Goal: Task Accomplishment & Management: Use online tool/utility

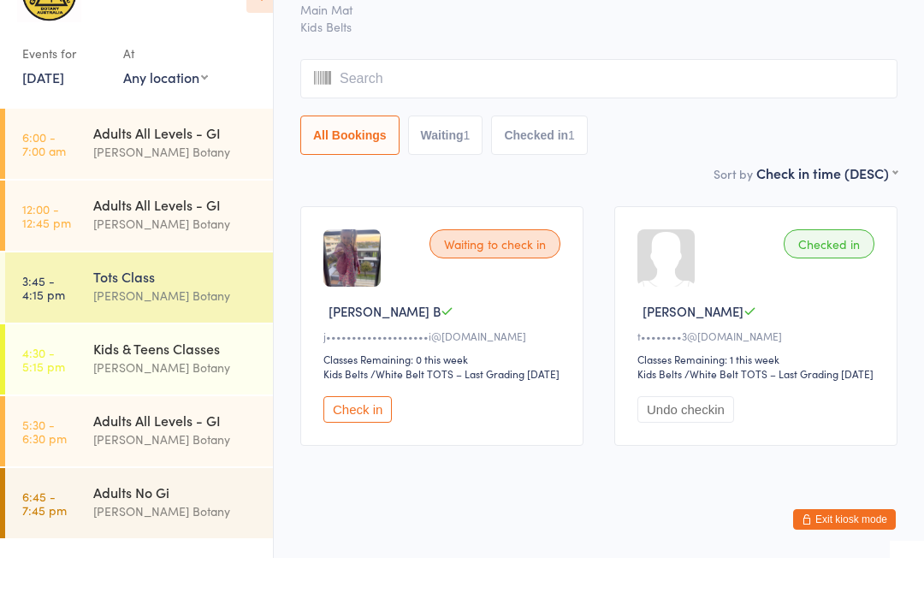
click at [362, 470] on button "Check in" at bounding box center [357, 456] width 68 height 27
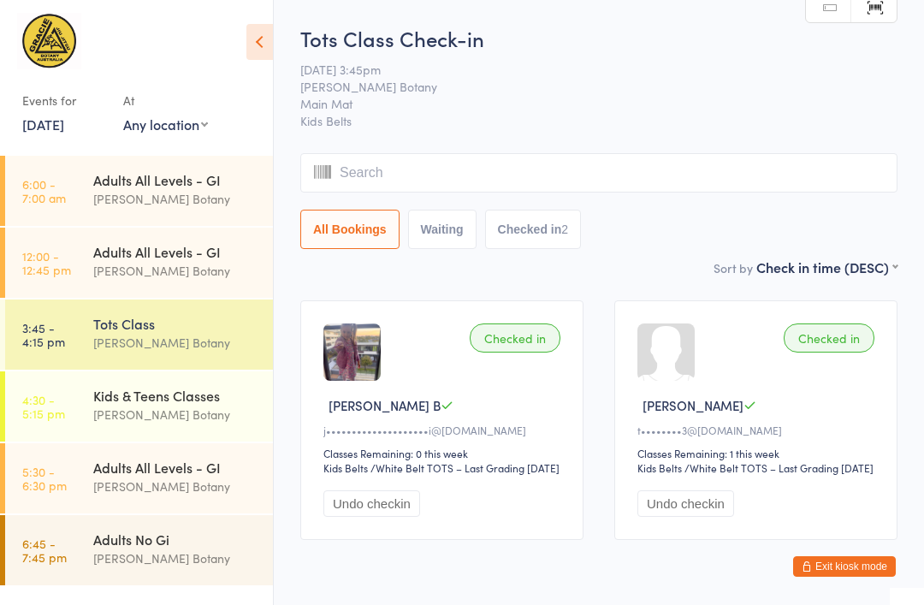
click at [862, 14] on link "Scanner input" at bounding box center [873, 7] width 45 height 32
click at [822, 16] on link "Manual search" at bounding box center [828, 7] width 45 height 32
type input "0651"
type input "0988"
click at [151, 412] on div "[PERSON_NAME] Botany" at bounding box center [175, 415] width 165 height 20
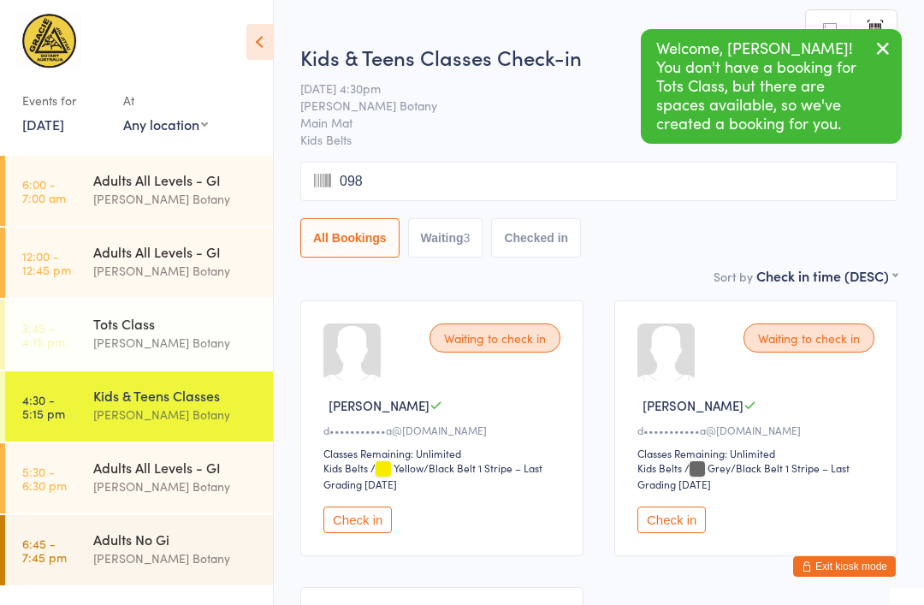
type input "0989"
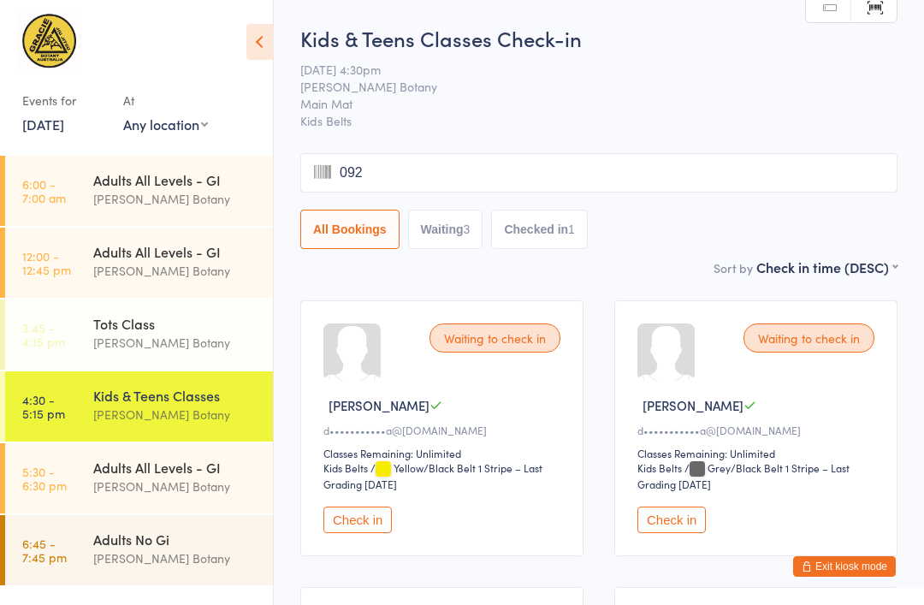
type input "0925"
type input "0799"
type input "0661"
type input "0628"
type input "0833"
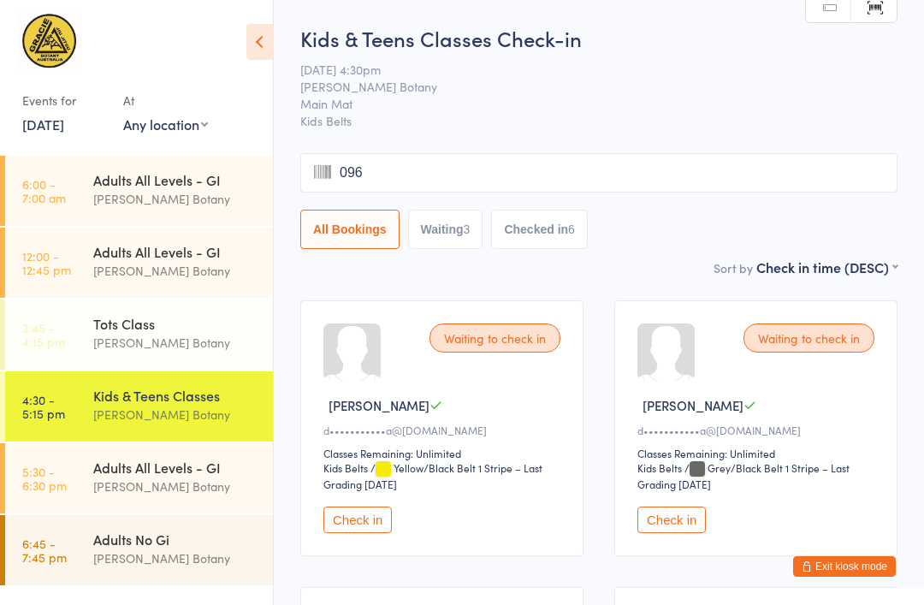
type input "0963"
type input "0818"
type input "0378"
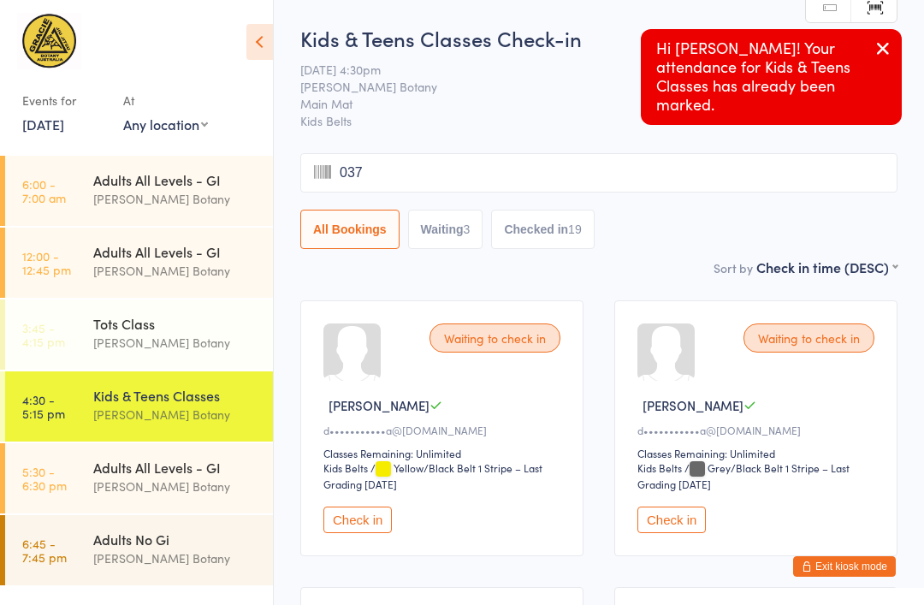
type input "0379"
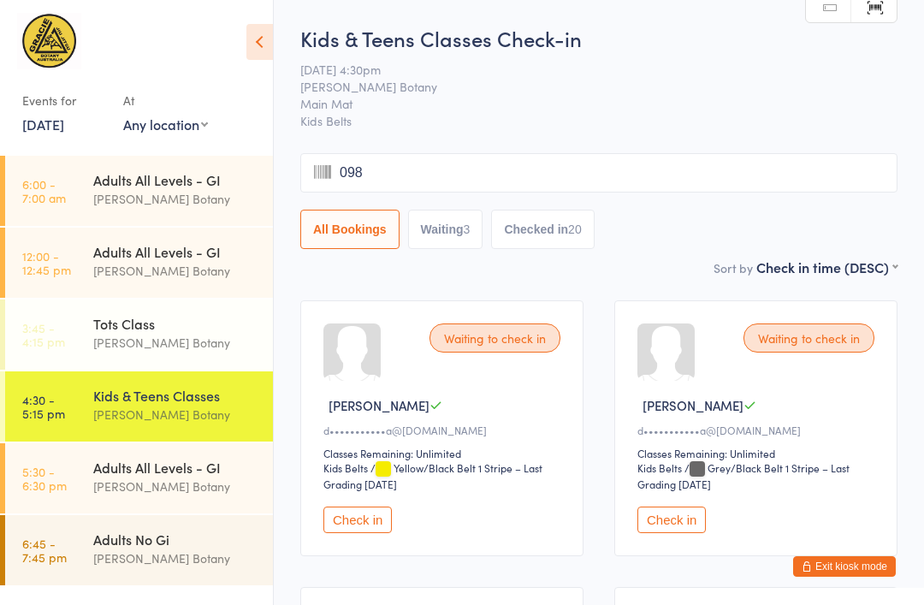
type input "0986"
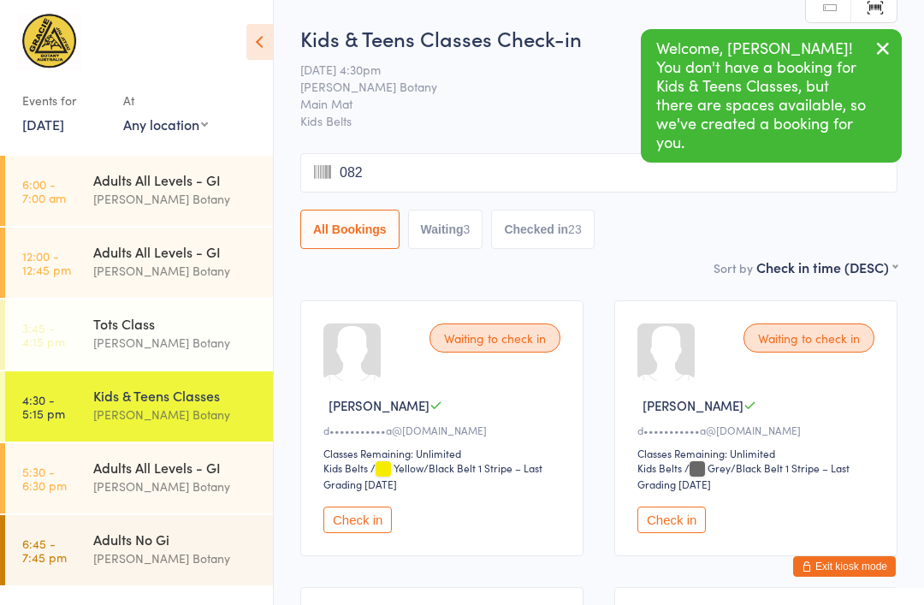
type input "0829"
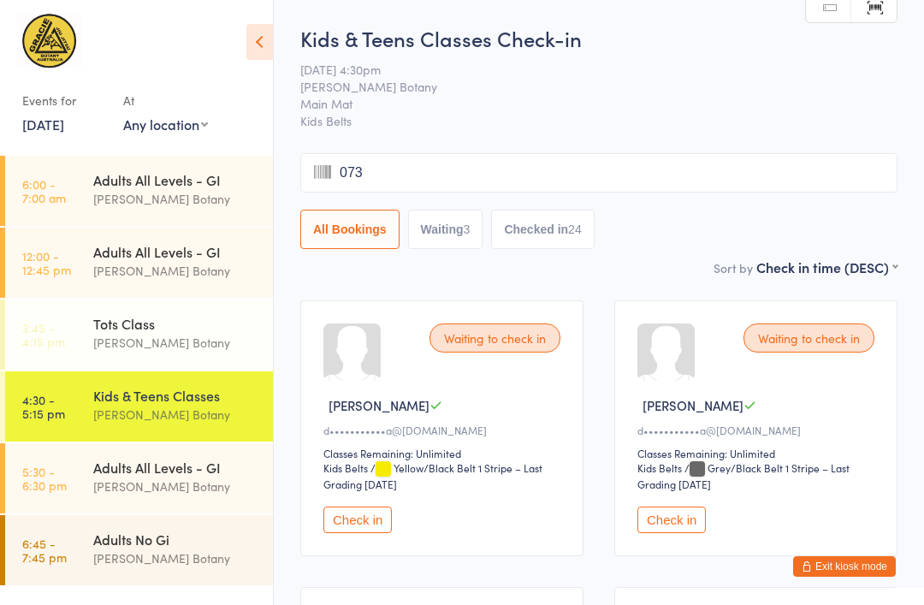
type input "0739"
click at [230, 482] on div "[PERSON_NAME] Botany" at bounding box center [175, 486] width 165 height 20
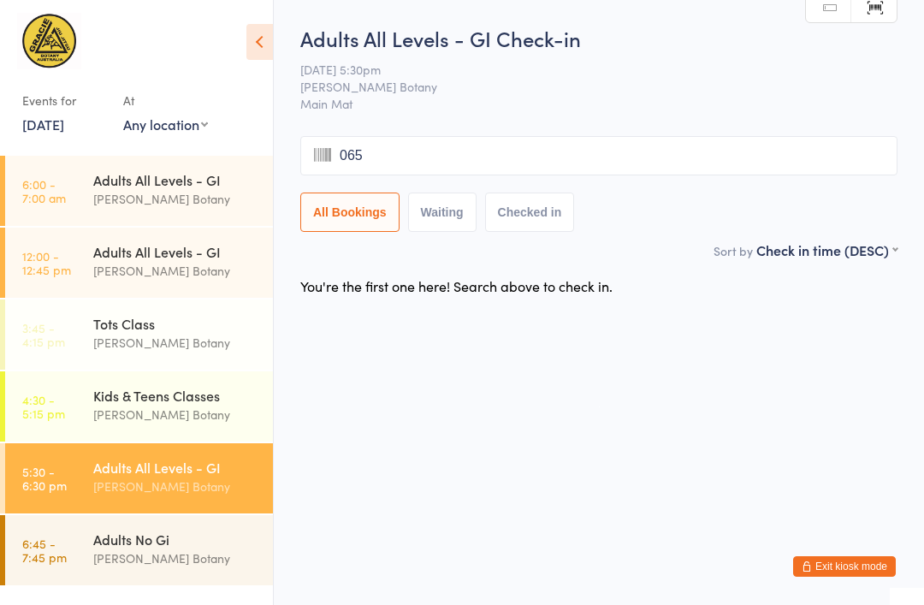
type input "0655"
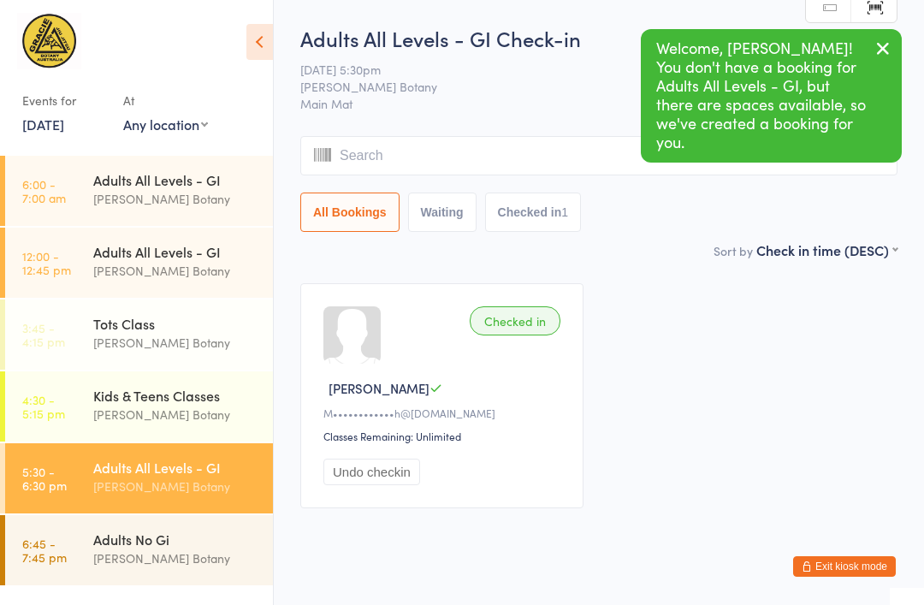
click at [189, 399] on div "Kids & Teens Classes" at bounding box center [175, 395] width 165 height 19
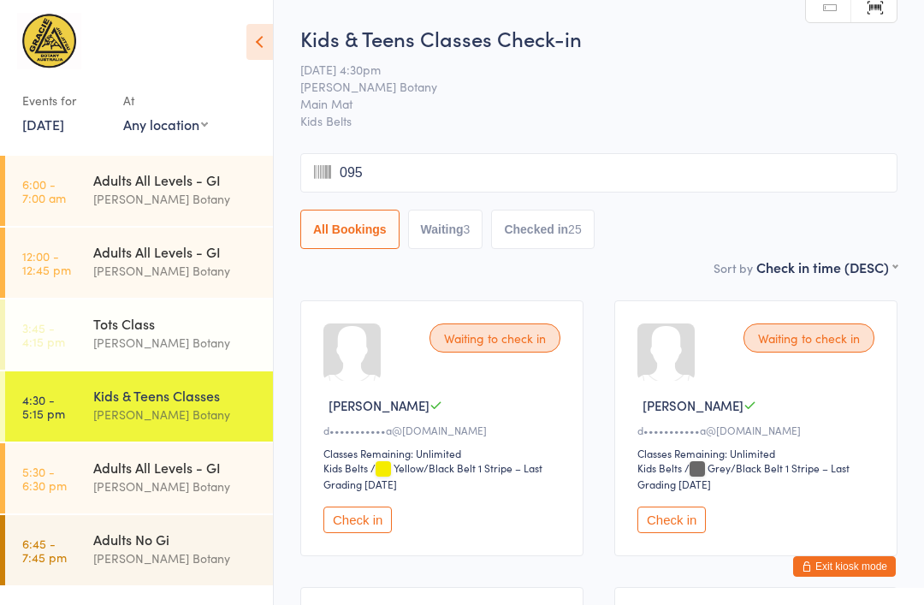
type input "0955"
type input "0529"
type input "0682"
type input "0507"
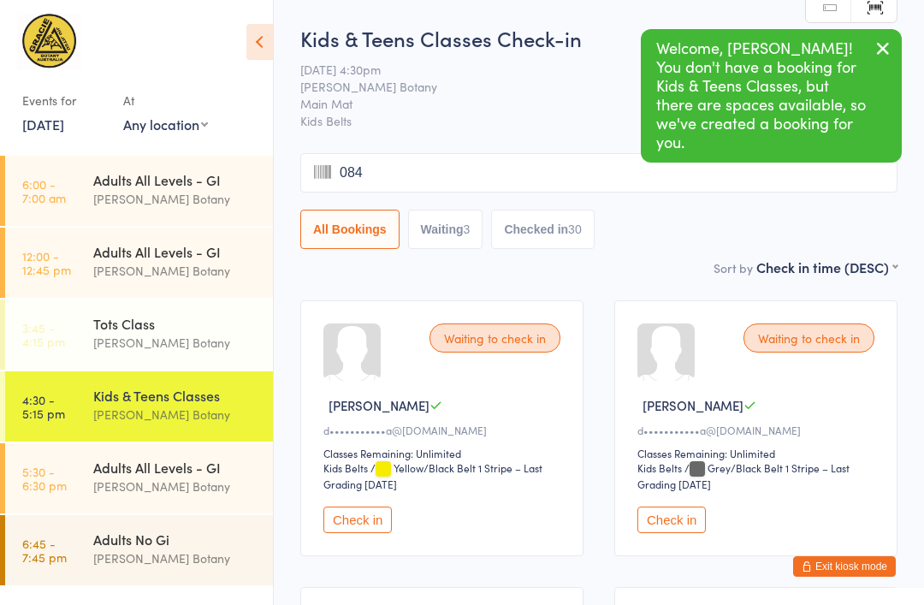
type input "0841"
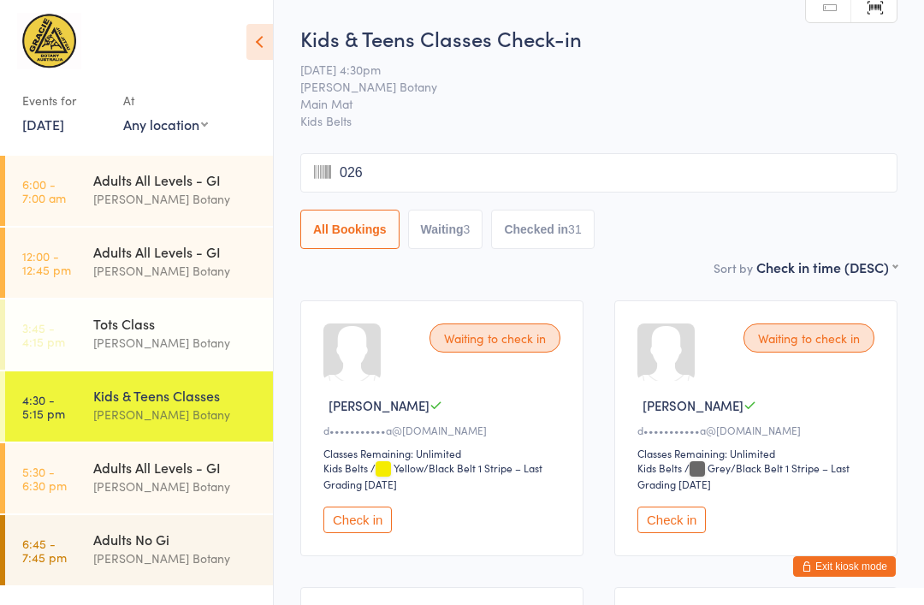
type input "0262"
type input "0781"
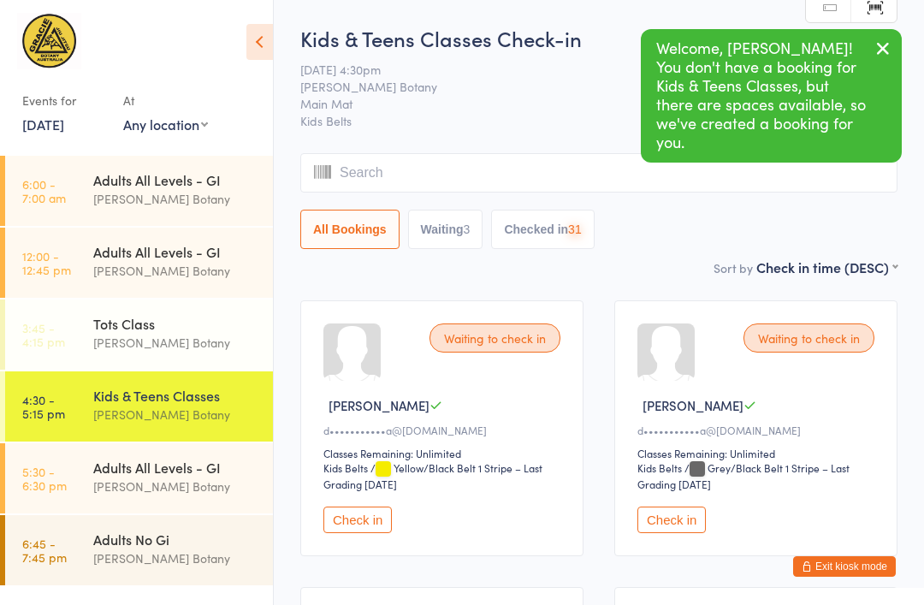
click at [210, 476] on div "Adults All Levels - GI" at bounding box center [175, 467] width 165 height 19
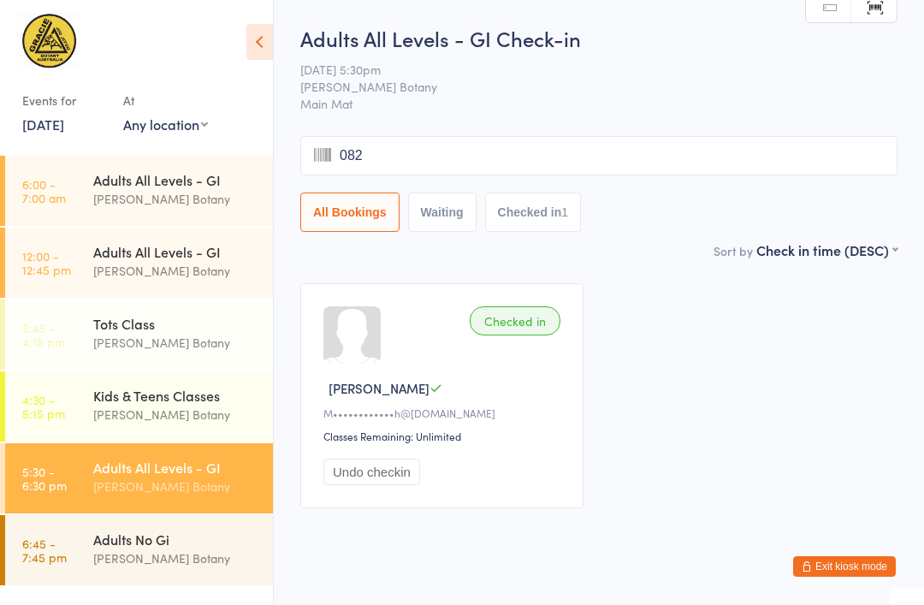
type input "0827"
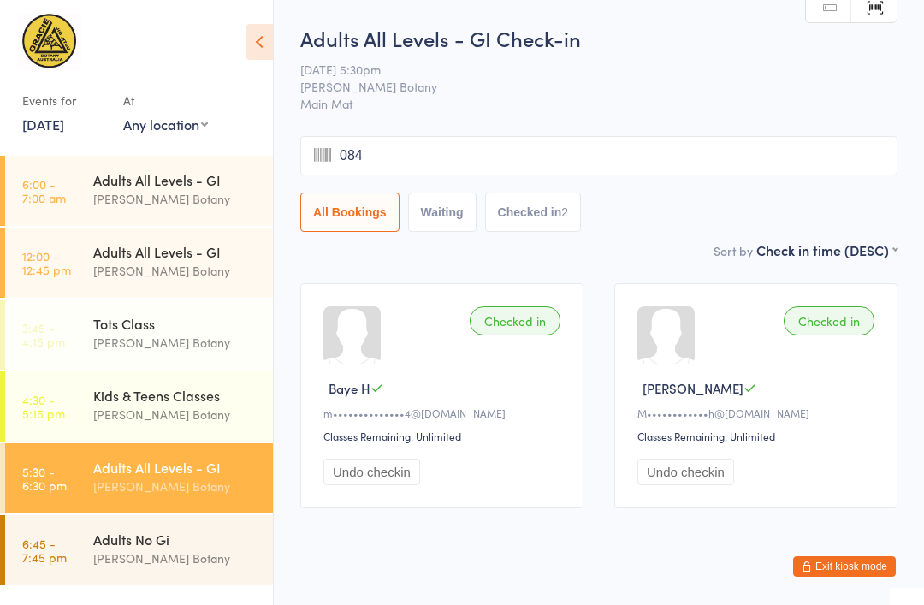
type input "0844"
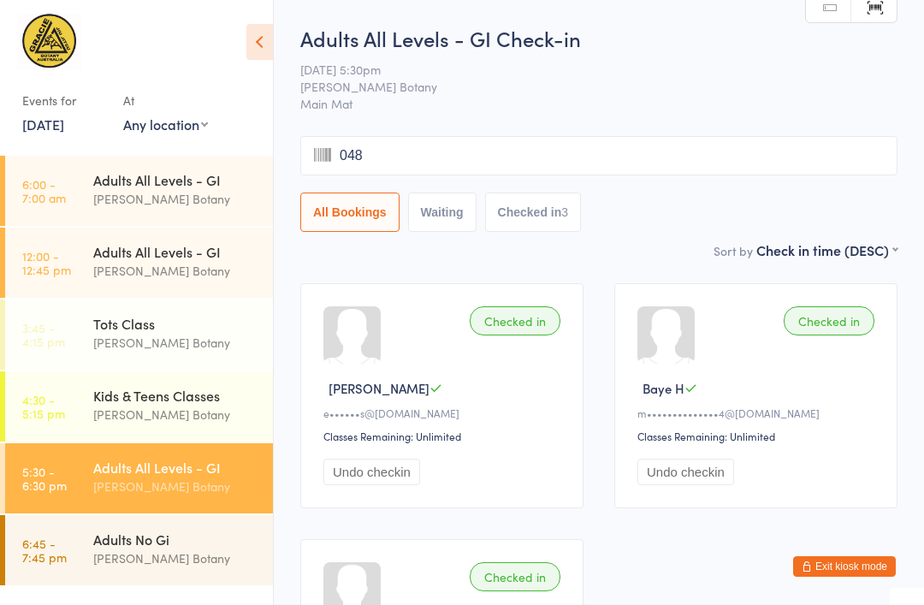
type input "0482"
type input "0899"
type input "0858"
type input "0945"
